Goal: Task Accomplishment & Management: Manage account settings

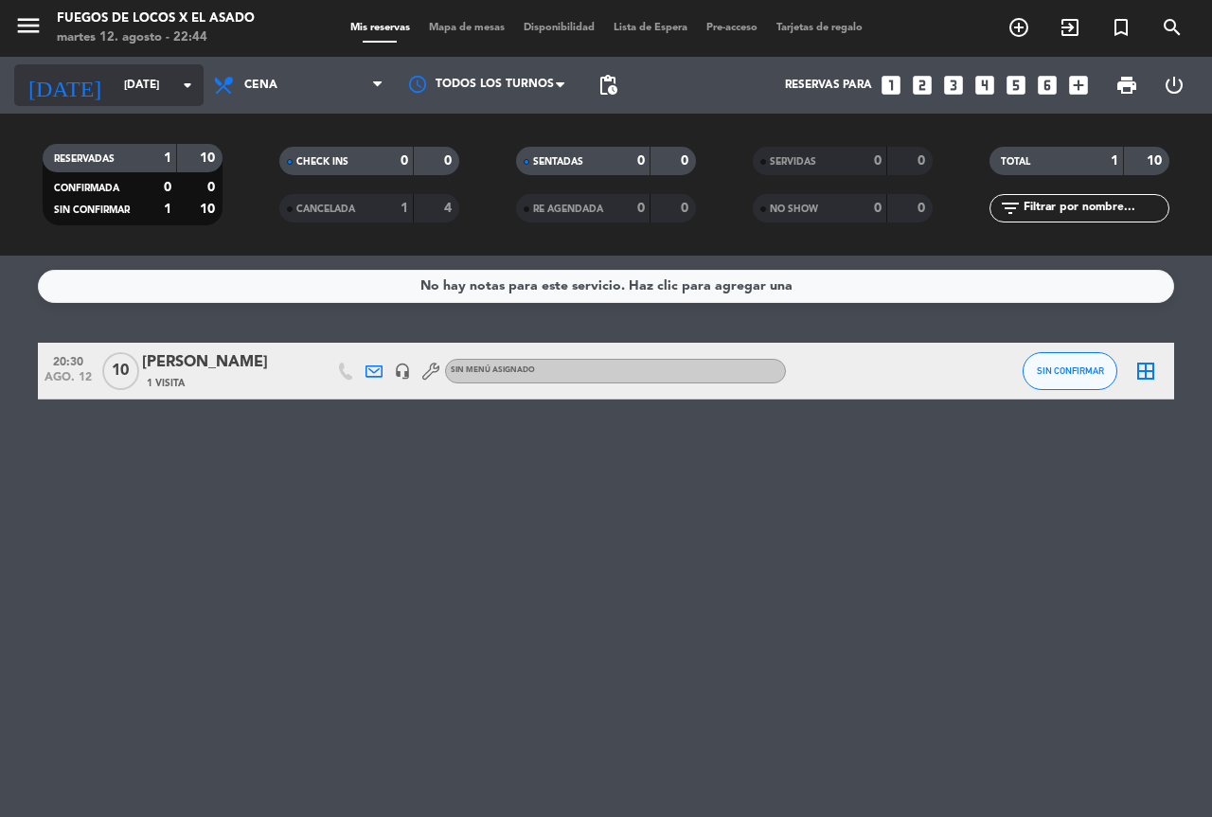
click at [115, 93] on input "[DATE]" at bounding box center [190, 85] width 151 height 32
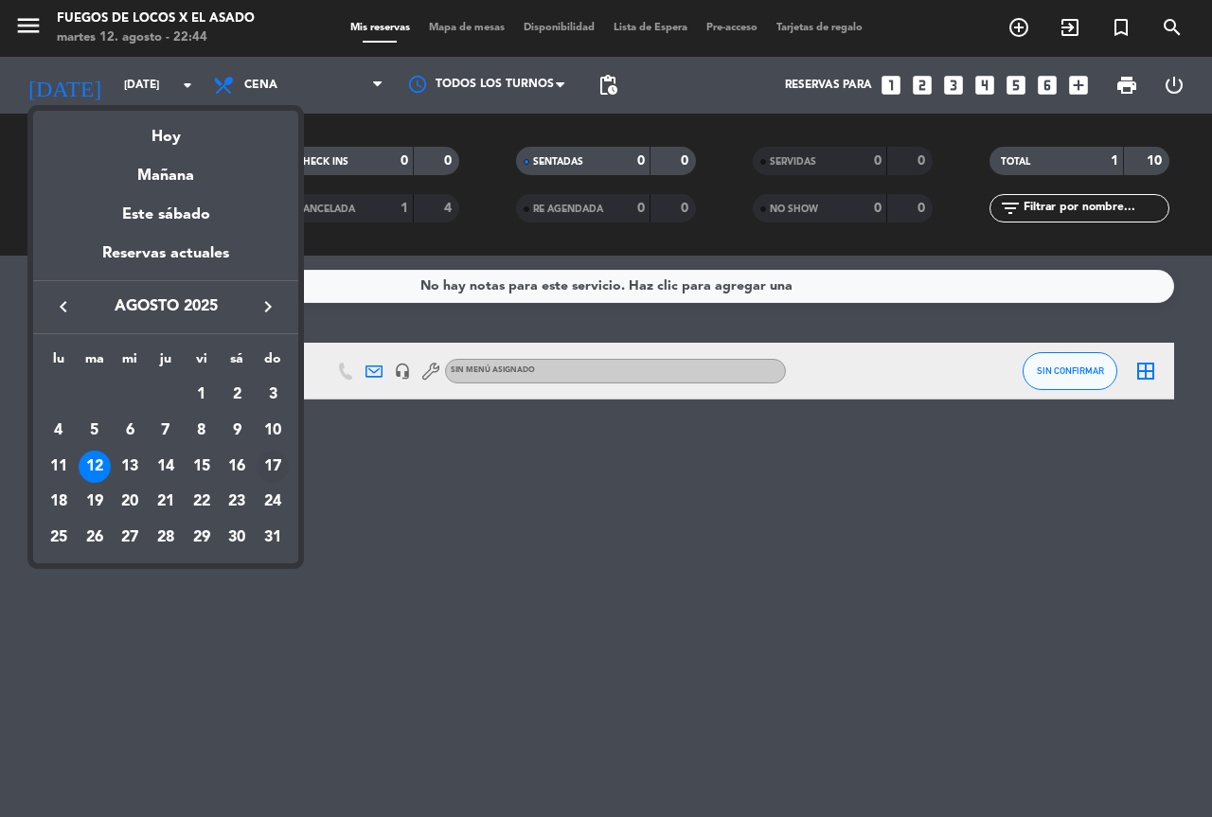
click at [266, 466] on div "17" at bounding box center [273, 467] width 32 height 32
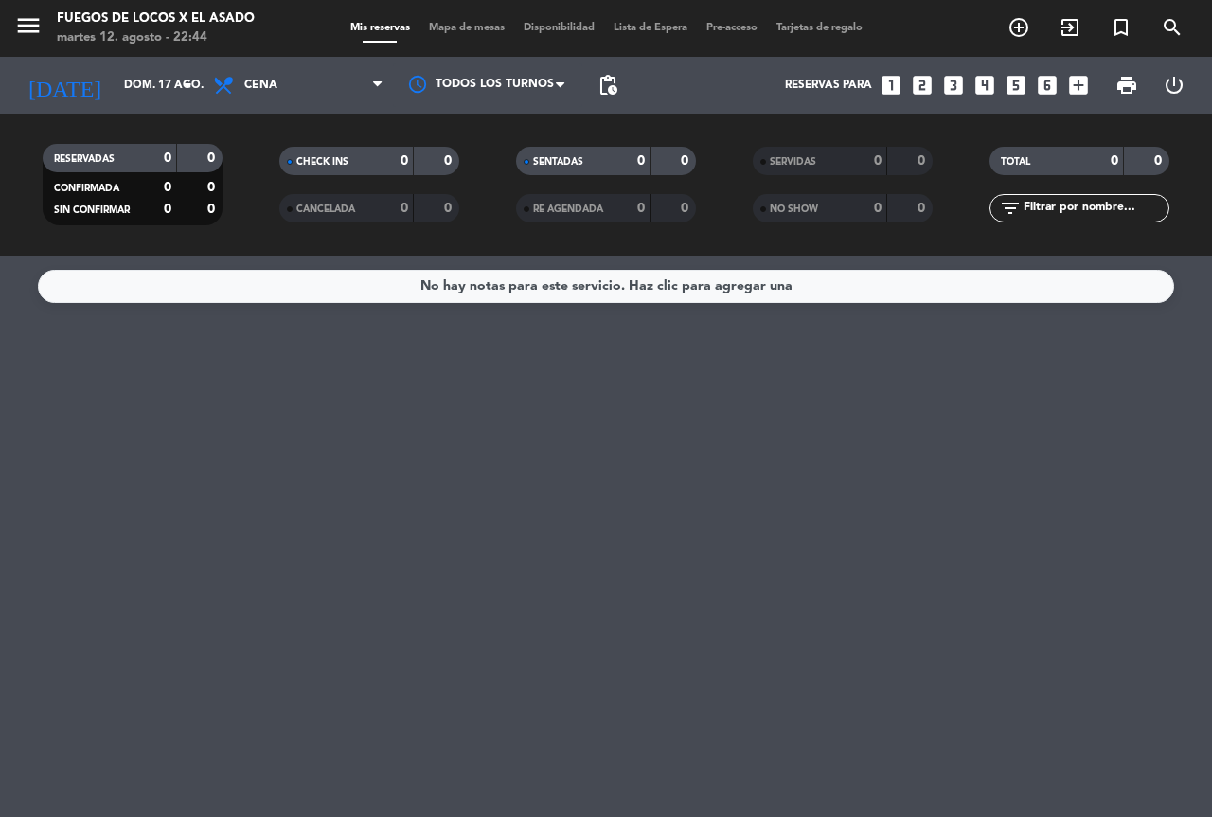
click at [298, 86] on span "Cena" at bounding box center [298, 85] width 189 height 42
click at [328, 165] on div "menu Fuegos de Locos X El Asado [DATE] 12. agosto - 22:44 Mis reservas Mapa de …" at bounding box center [606, 128] width 1212 height 256
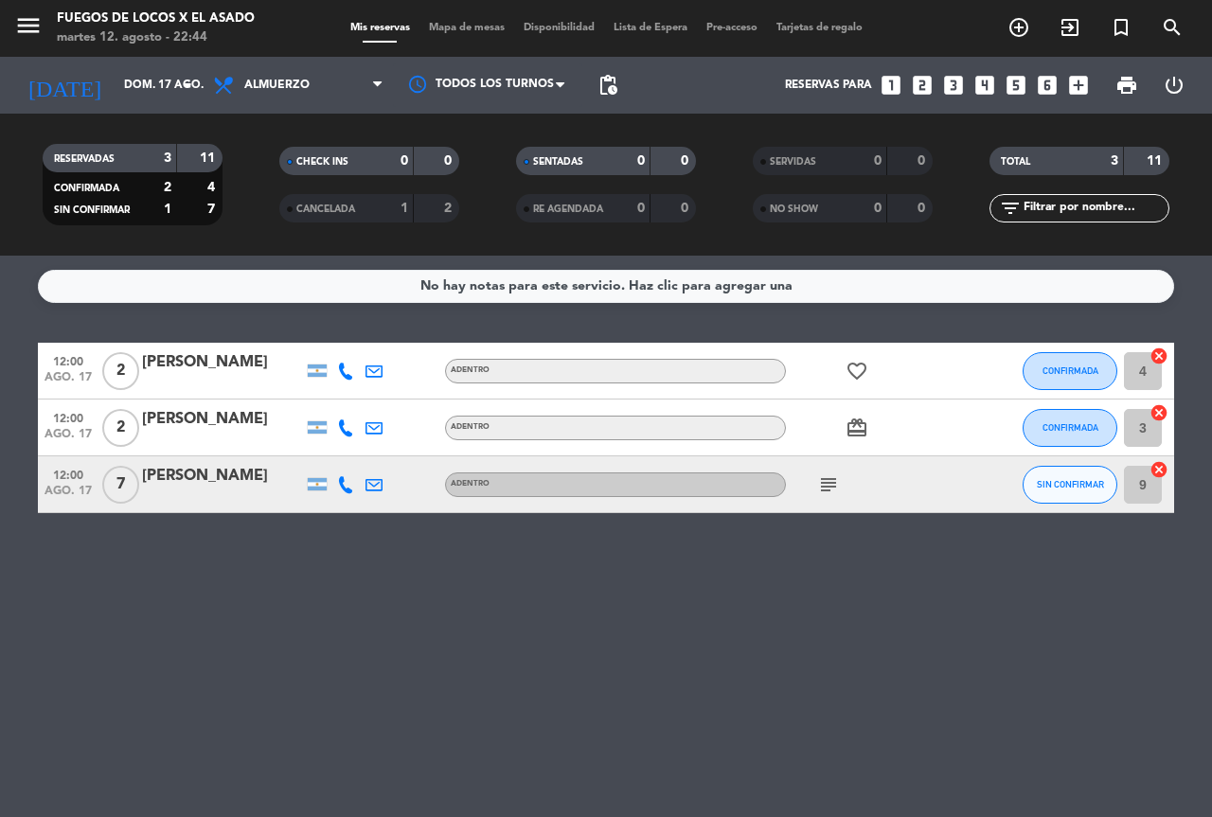
click at [834, 478] on icon "subject" at bounding box center [828, 484] width 23 height 23
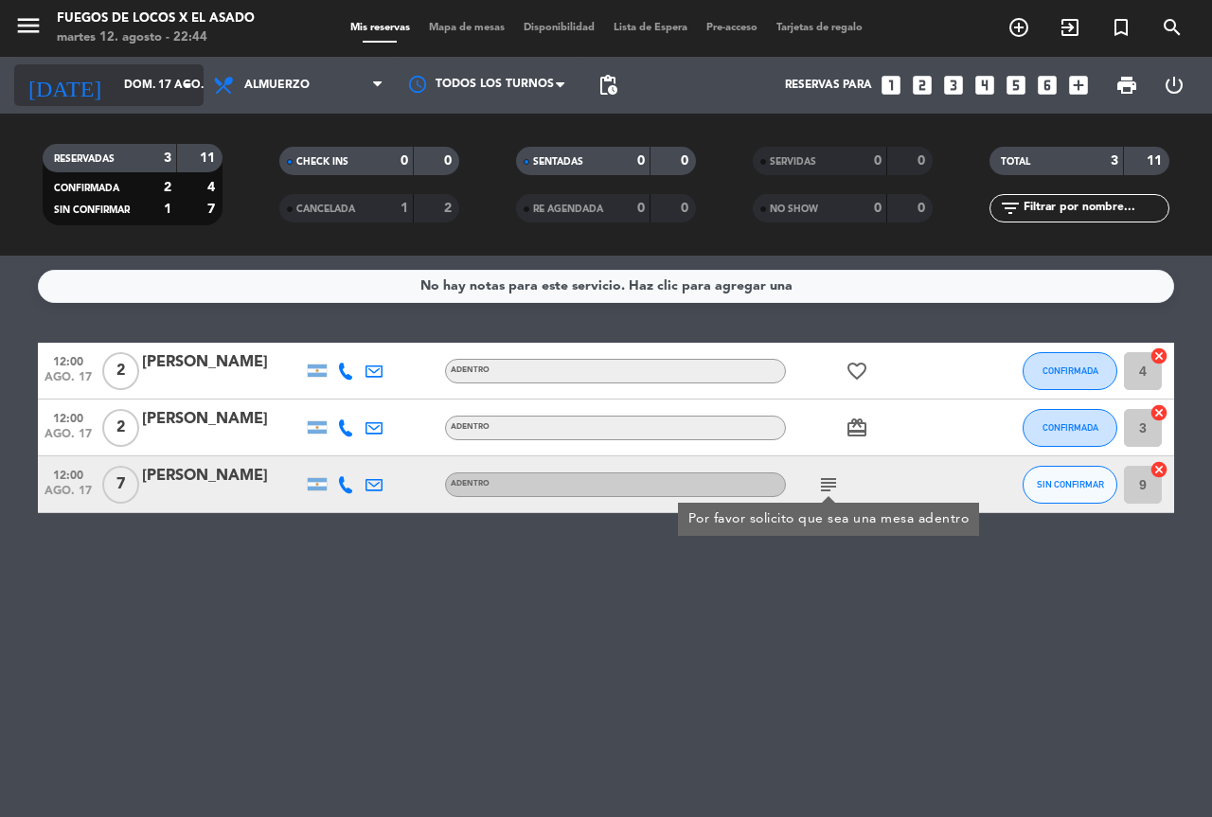
click at [133, 72] on input "dom. 17 ago." at bounding box center [190, 85] width 151 height 32
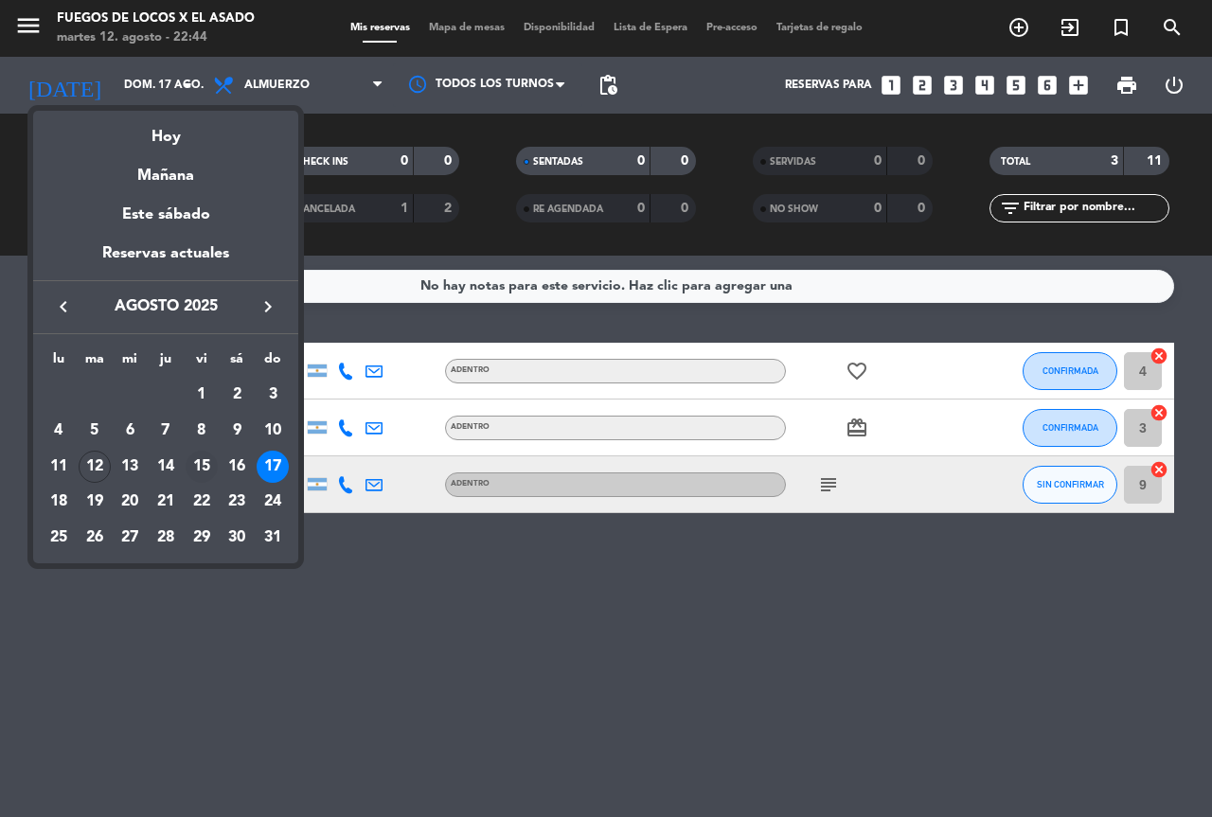
click at [207, 462] on div "15" at bounding box center [202, 467] width 32 height 32
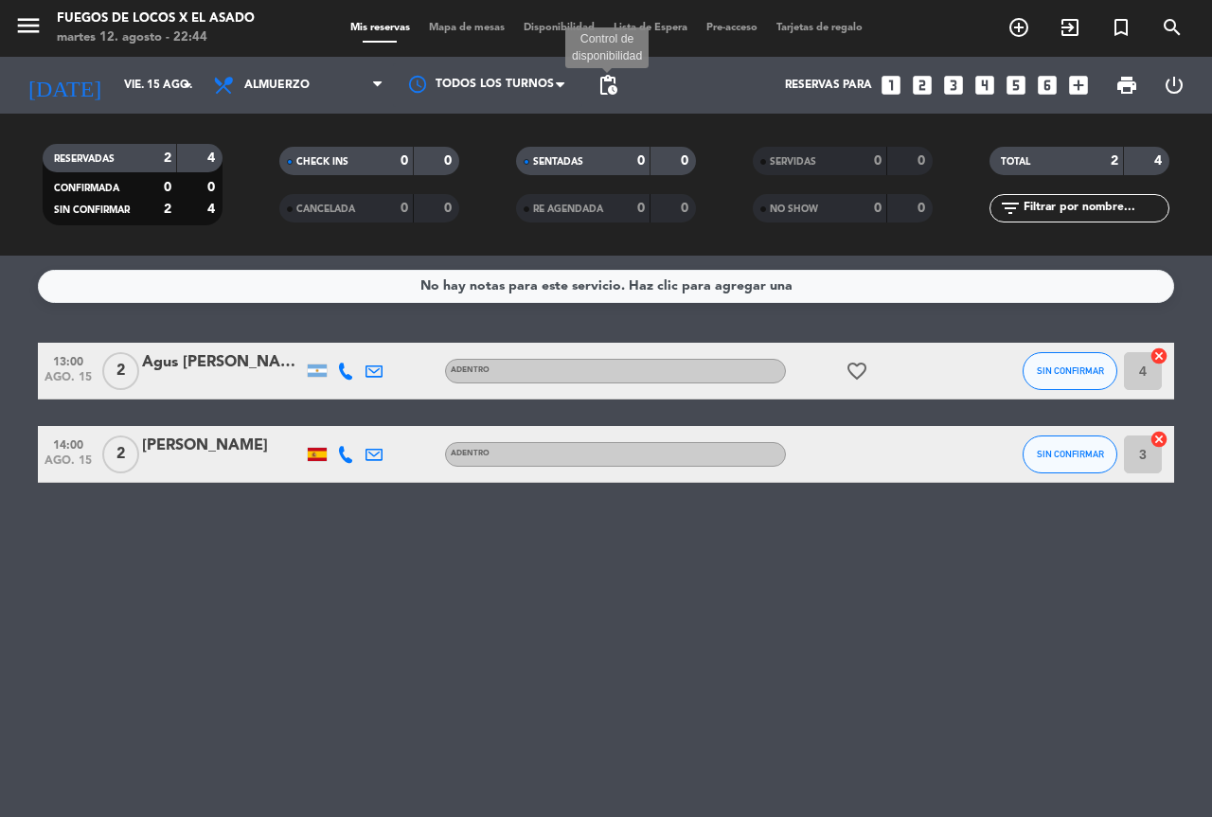
click at [609, 87] on span "pending_actions" at bounding box center [607, 85] width 23 height 23
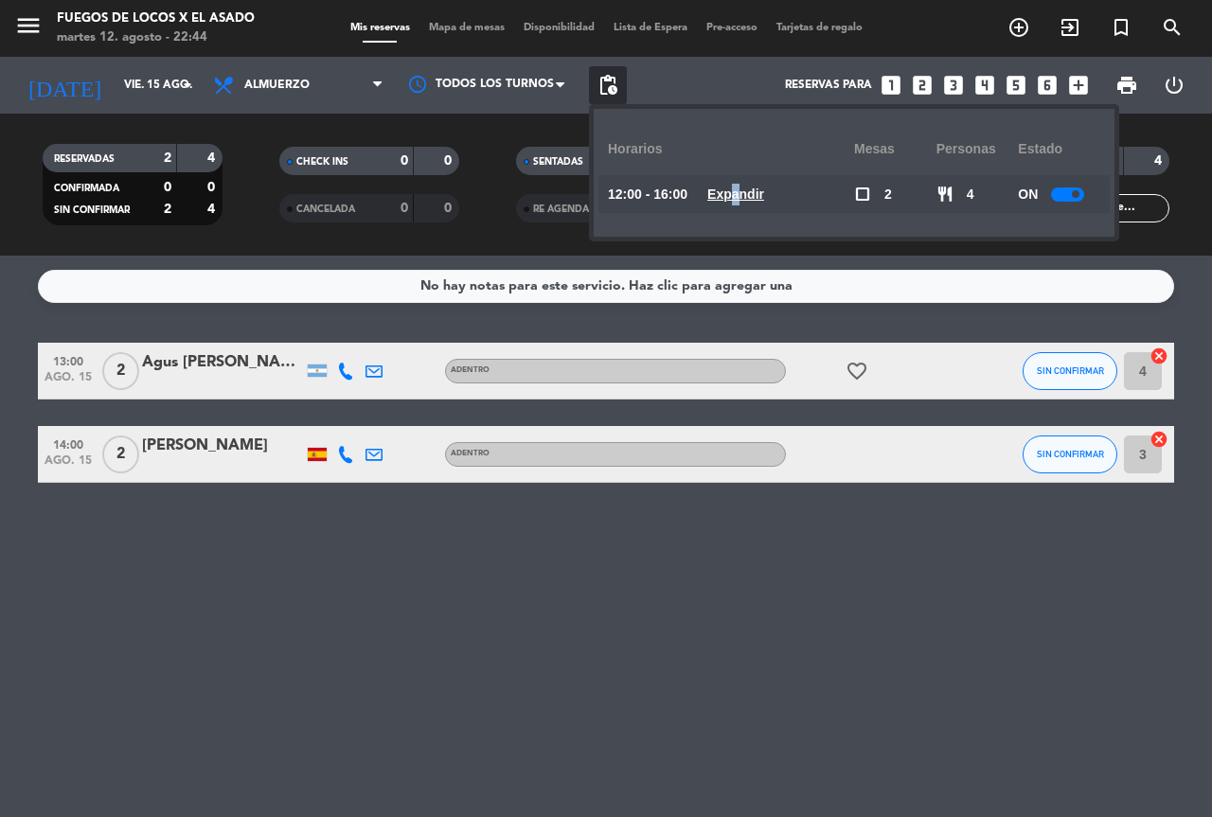
click at [753, 195] on u "Expandir" at bounding box center [735, 194] width 57 height 15
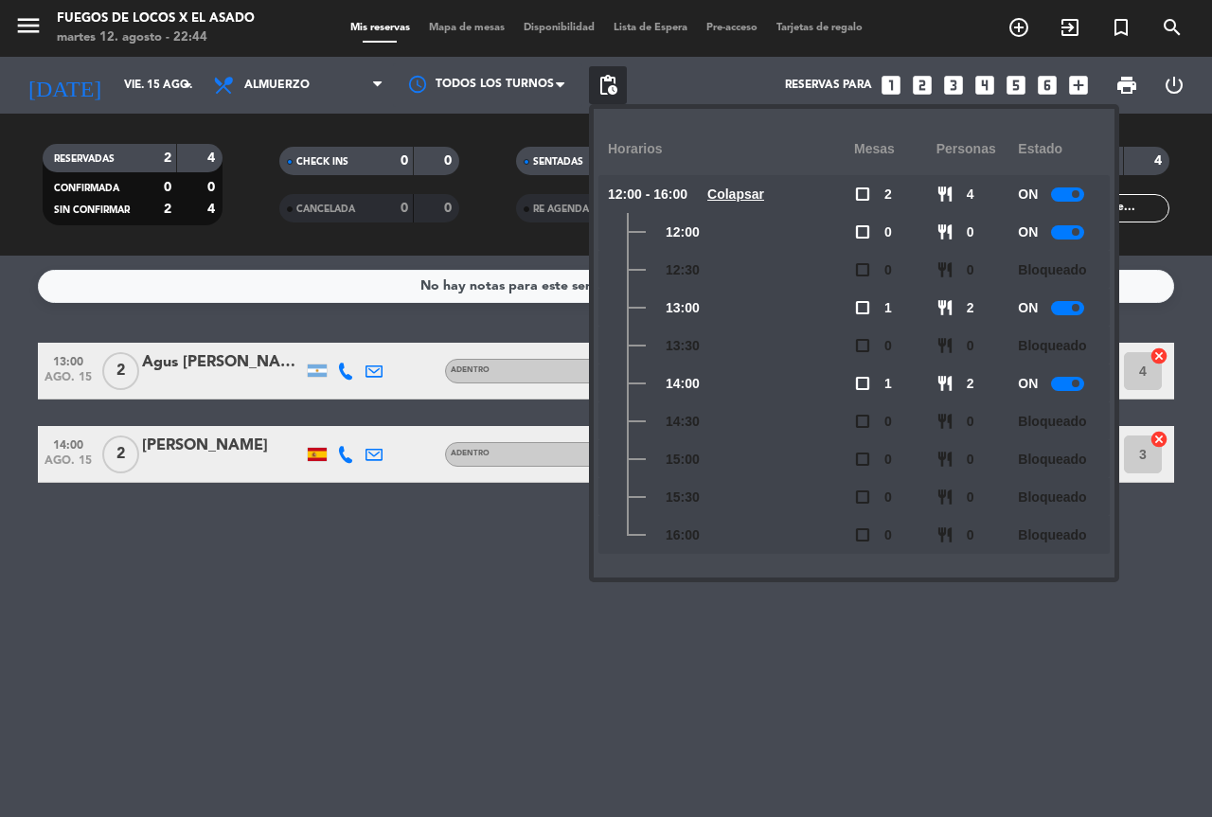
click at [1069, 386] on div at bounding box center [1067, 384] width 33 height 14
click at [192, 592] on div "No hay notas para este servicio. Haz clic para agregar una 13:00 [DATE] 2 Agus …" at bounding box center [606, 536] width 1212 height 561
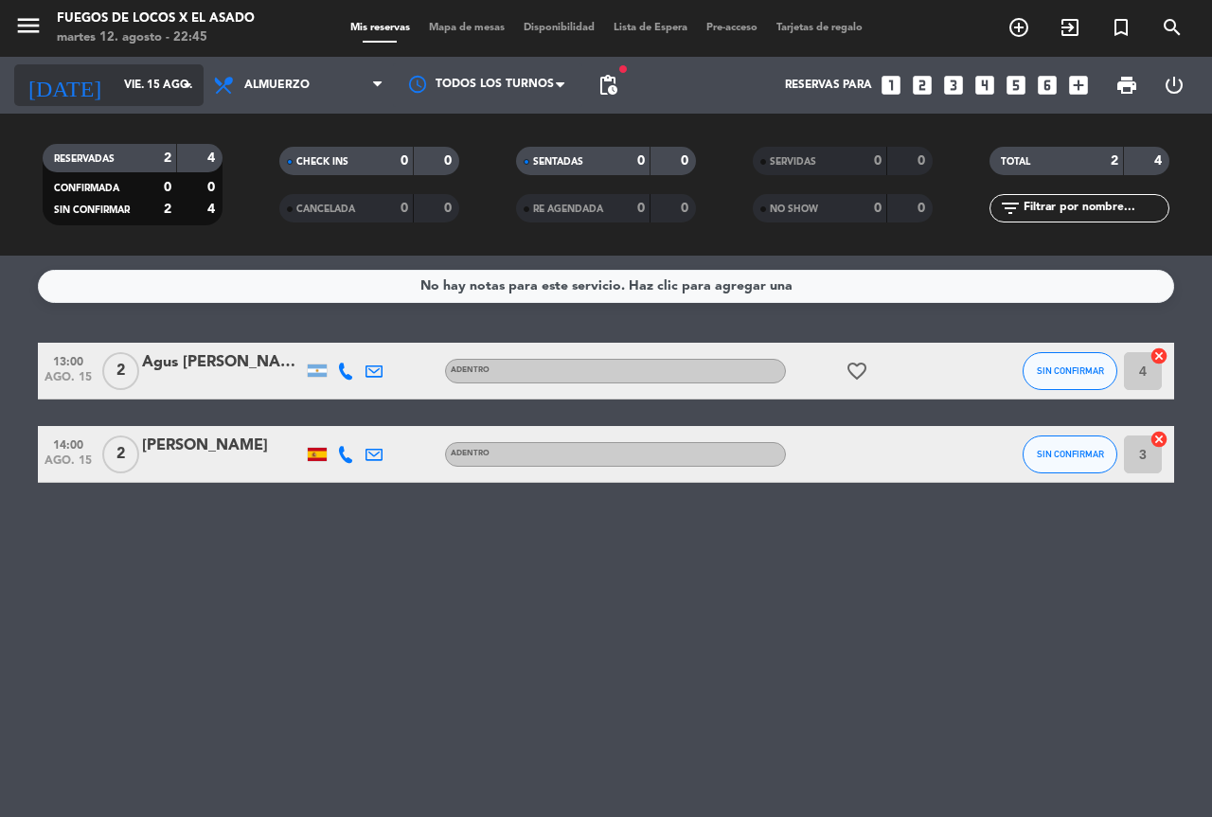
click at [115, 85] on input "vie. 15 ago." at bounding box center [190, 85] width 151 height 32
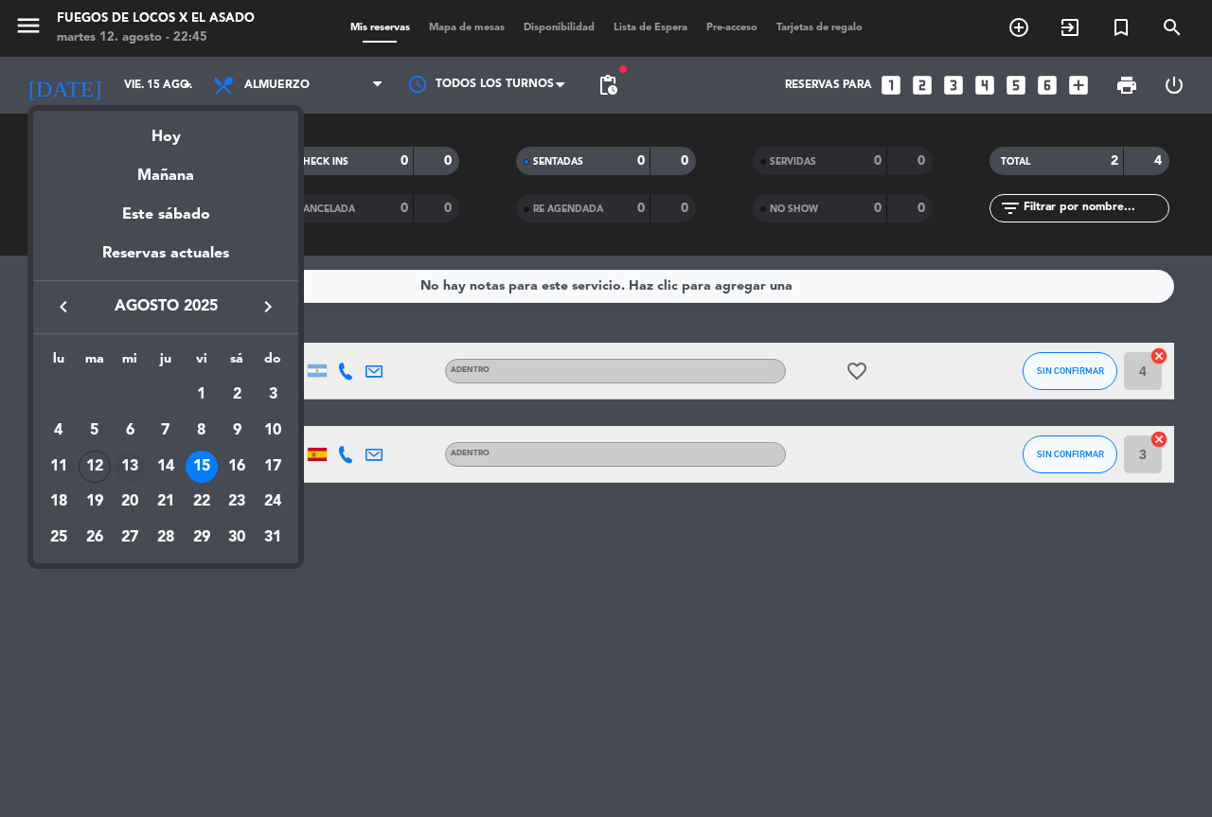
click at [136, 461] on div "13" at bounding box center [130, 467] width 32 height 32
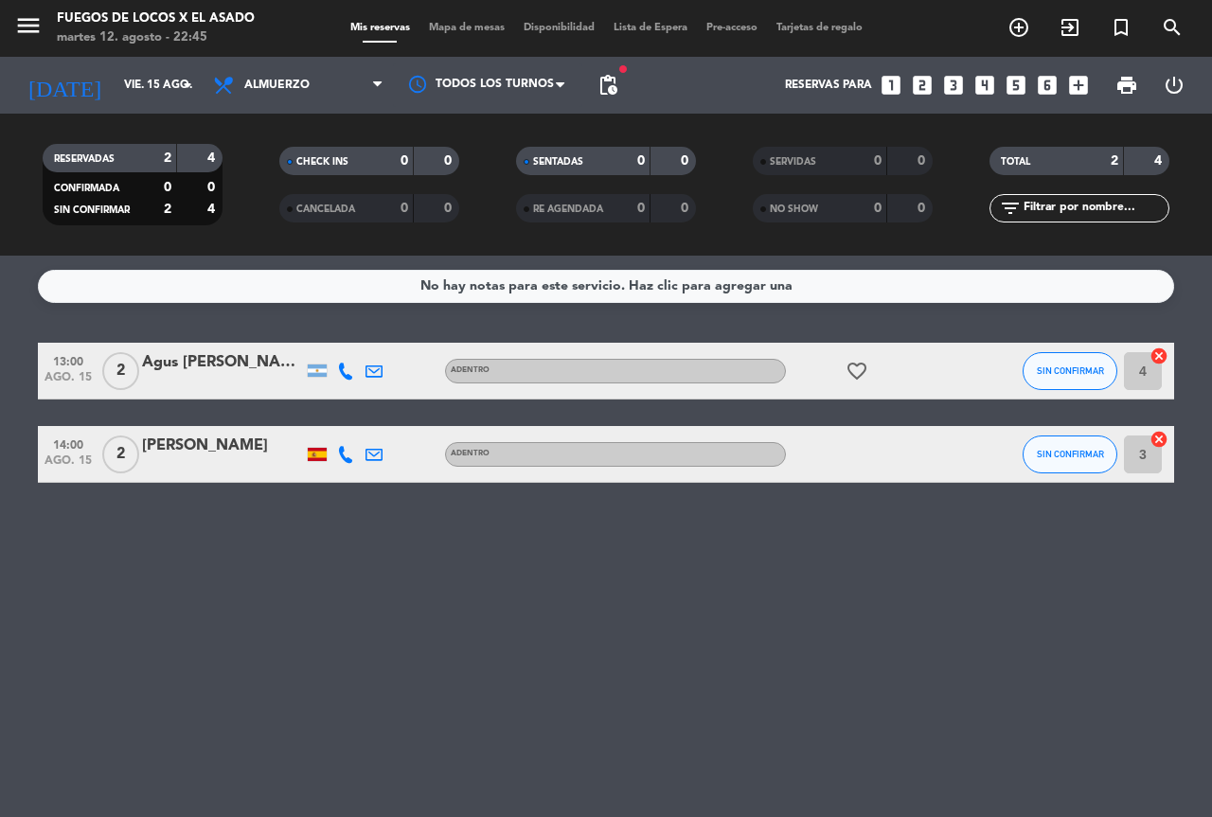
type input "mié. 13 ago."
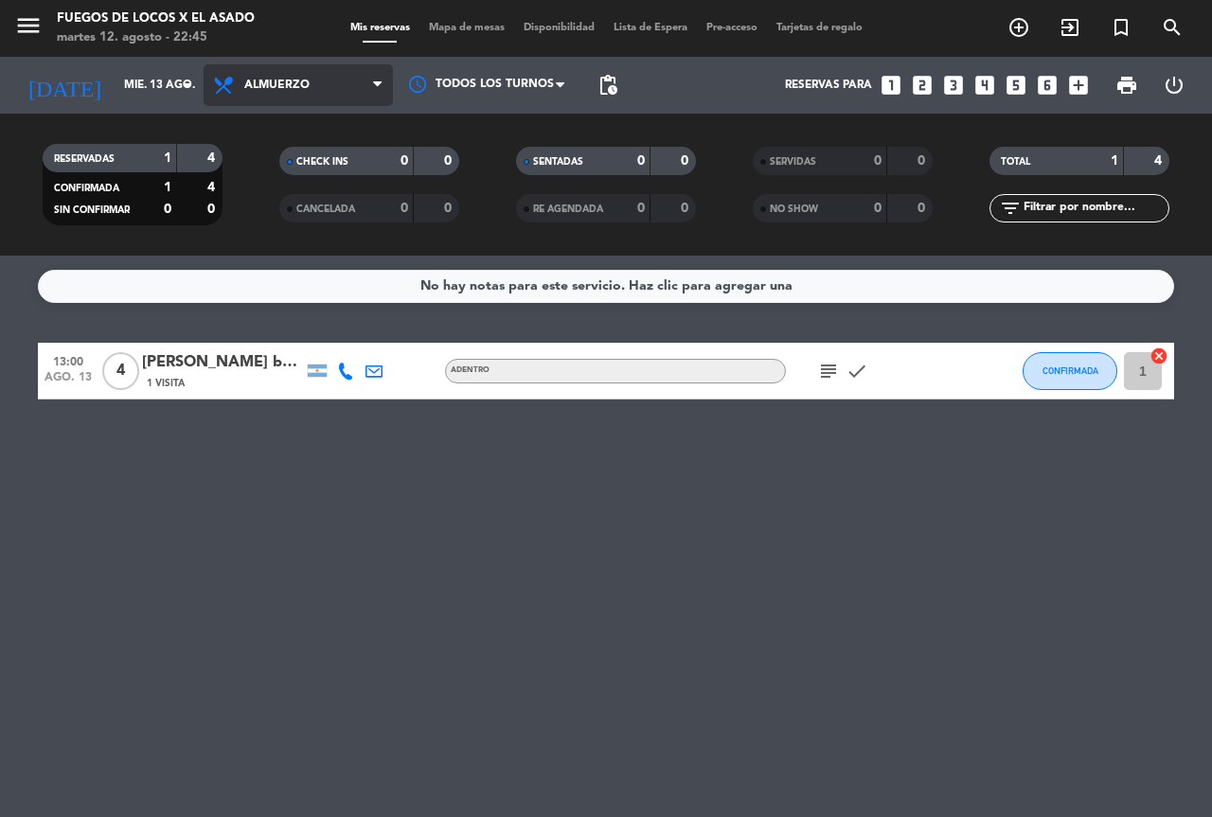
click at [280, 91] on span "Almuerzo" at bounding box center [276, 85] width 65 height 13
click at [250, 213] on div "menu Fuegos de Locos X El Asado [DATE] 12. agosto - 22:45 Mis reservas Mapa de …" at bounding box center [606, 128] width 1212 height 256
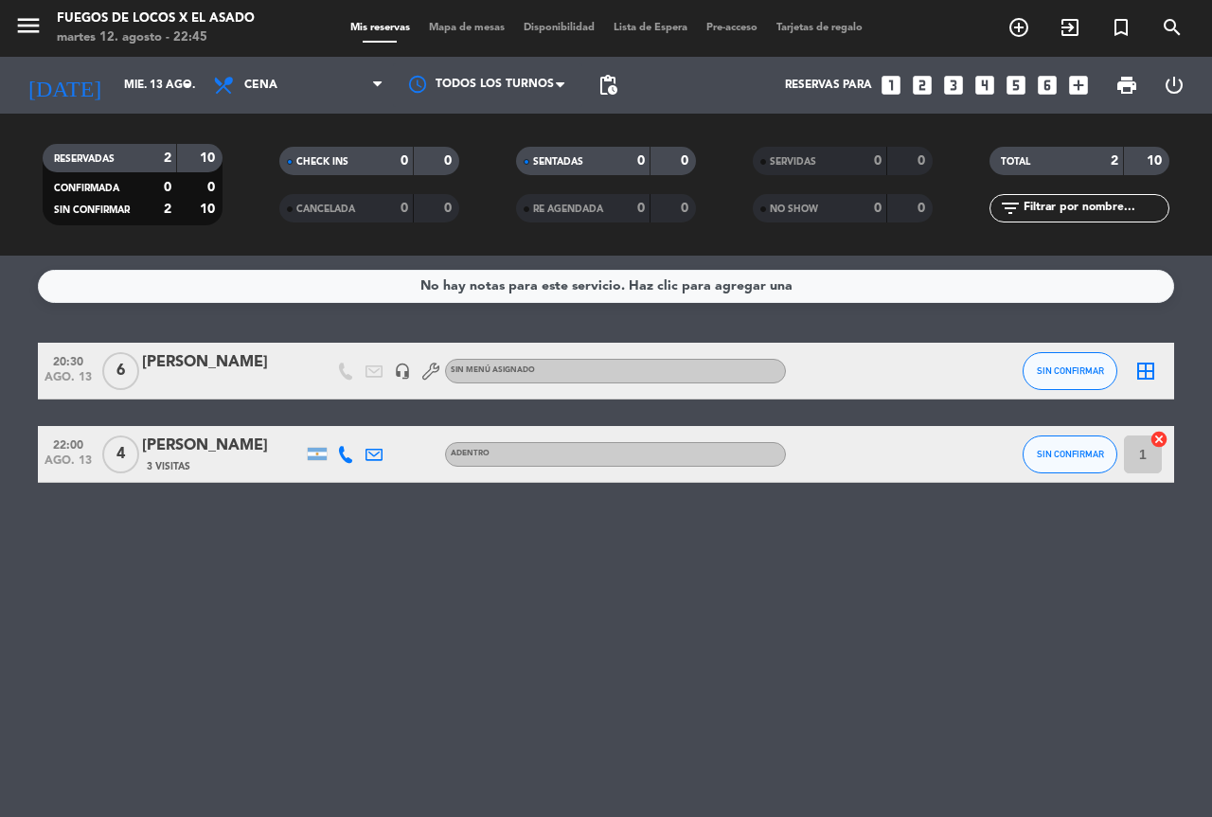
click at [212, 372] on div "[PERSON_NAME]" at bounding box center [222, 362] width 161 height 25
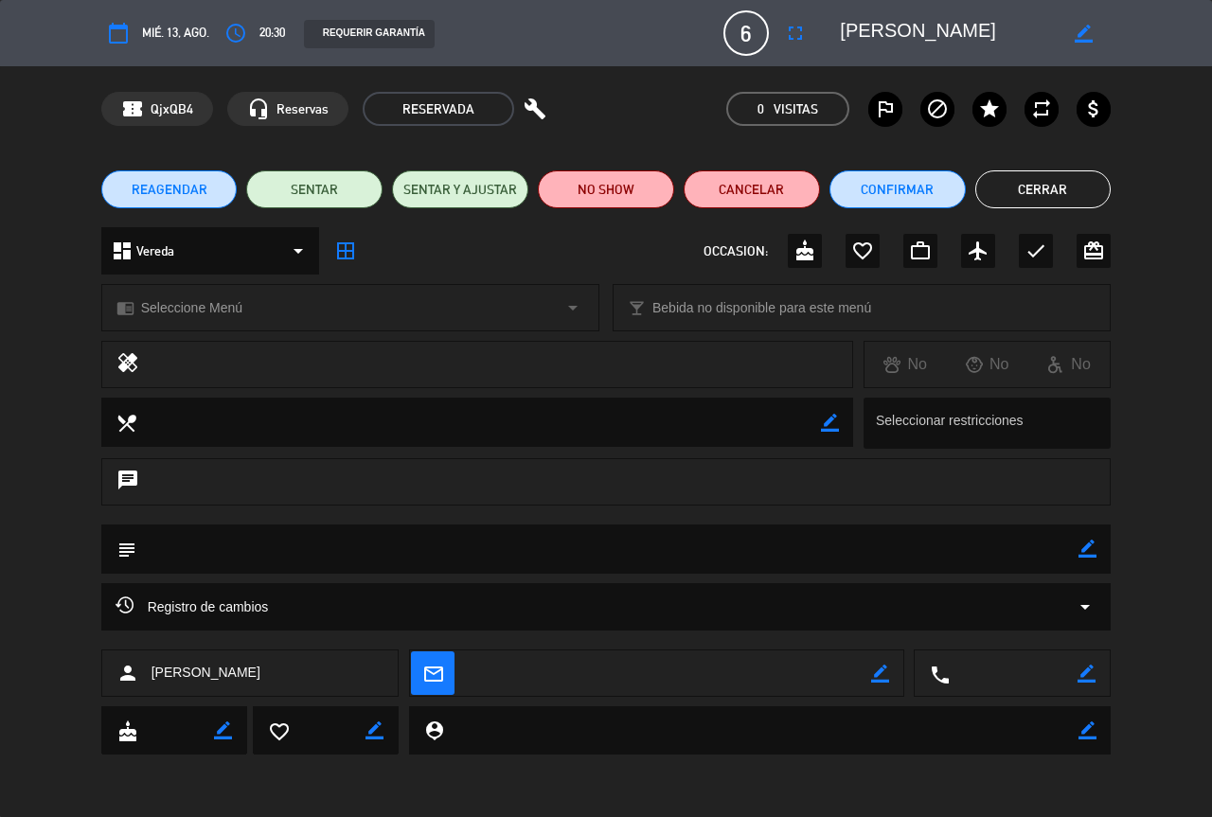
click at [212, 602] on span "Registro de cambios" at bounding box center [192, 607] width 153 height 23
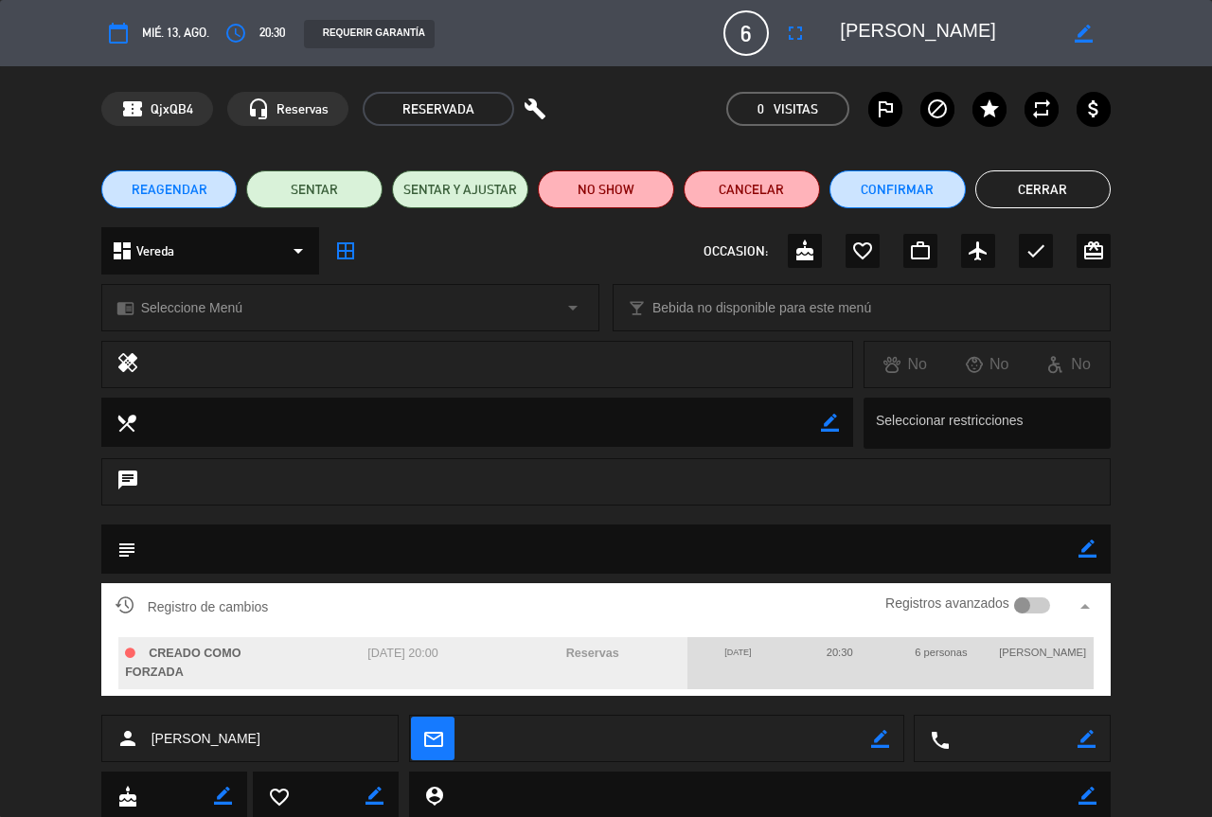
click at [537, 497] on div "chat" at bounding box center [606, 481] width 1010 height 47
